Goal: Task Accomplishment & Management: Complete application form

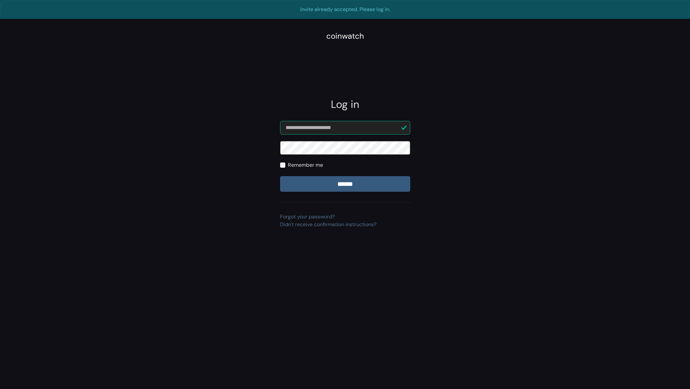
click at [280, 176] on input "******" at bounding box center [345, 184] width 130 height 16
click at [304, 141] on form "**********" at bounding box center [345, 156] width 130 height 71
click at [280, 176] on input "******" at bounding box center [345, 184] width 130 height 16
